Goal: Navigation & Orientation: Find specific page/section

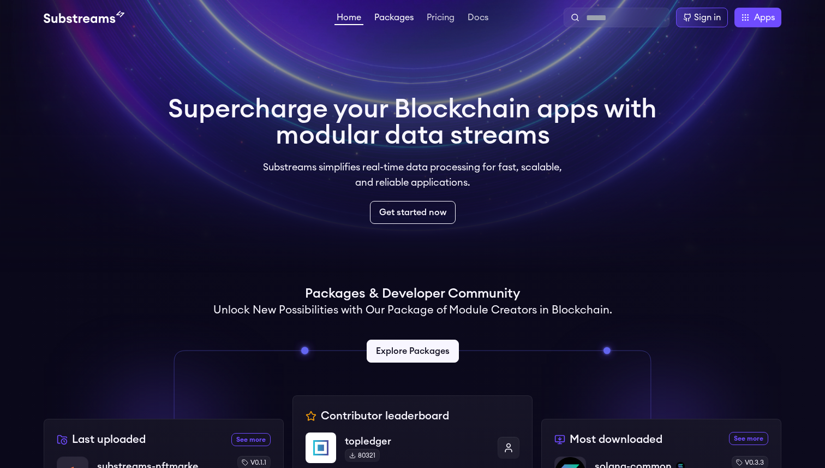
click at [395, 16] on link "Packages" at bounding box center [394, 18] width 44 height 11
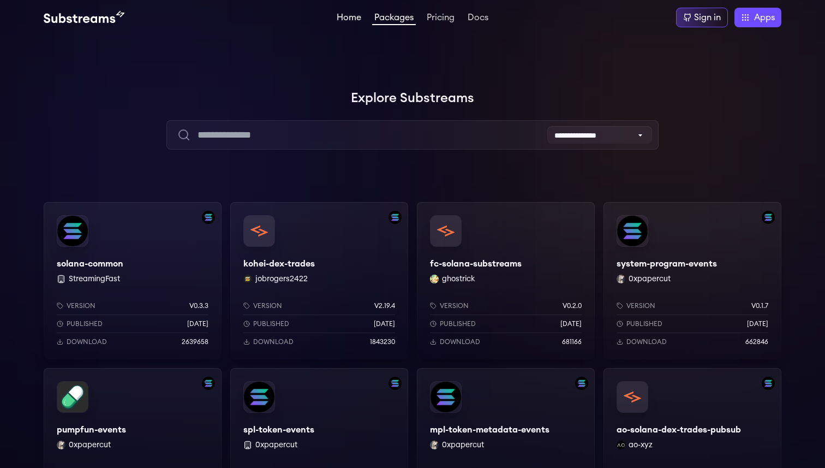
click at [342, 22] on link "Home" at bounding box center [349, 18] width 29 height 11
